Goal: Task Accomplishment & Management: Manage account settings

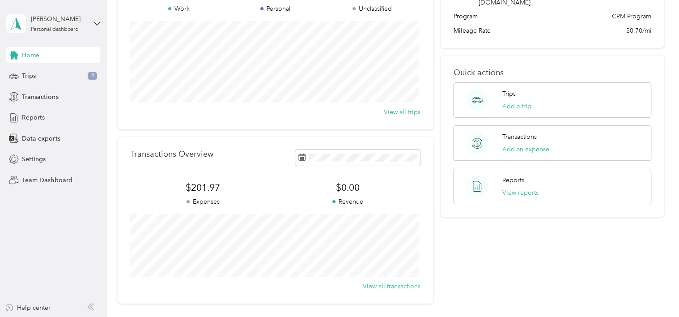
scroll to position [39, 0]
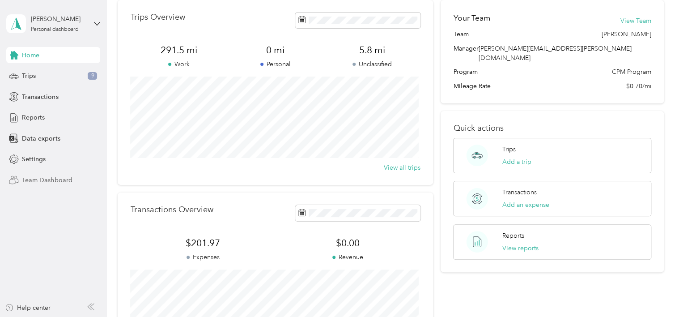
click at [46, 182] on span "Team Dashboard" at bounding box center [47, 179] width 50 height 9
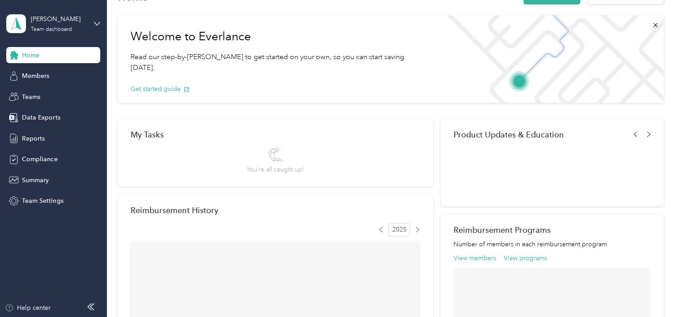
scroll to position [39, 0]
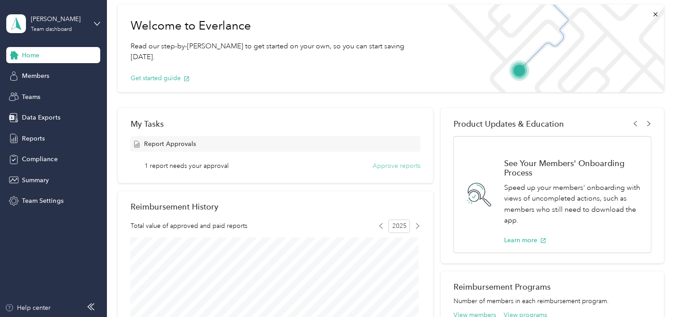
click at [384, 168] on button "Approve reports" at bounding box center [396, 165] width 48 height 9
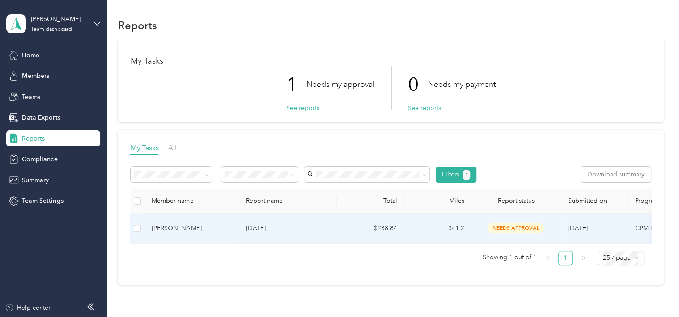
click at [170, 225] on div "[PERSON_NAME]" at bounding box center [192, 228] width 80 height 10
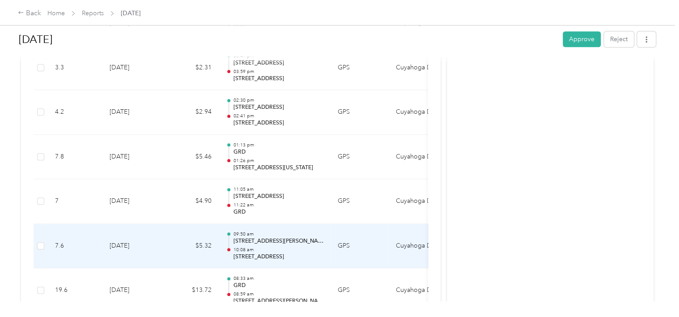
scroll to position [2101, 0]
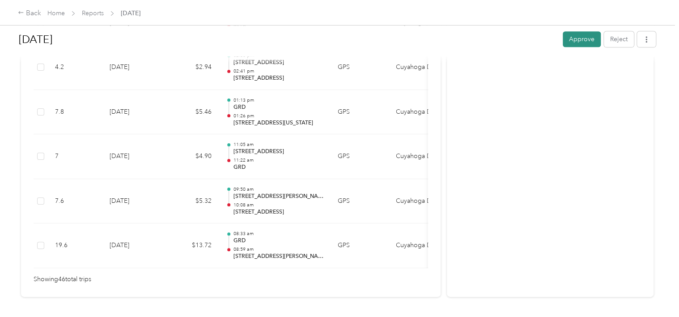
click at [572, 42] on button "Approve" at bounding box center [581, 39] width 38 height 16
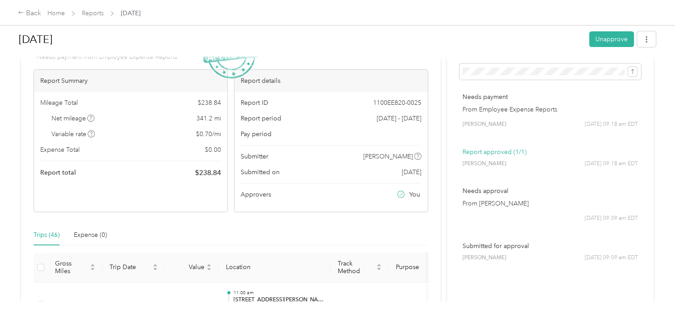
scroll to position [0, 0]
